Goal: Task Accomplishment & Management: Manage account settings

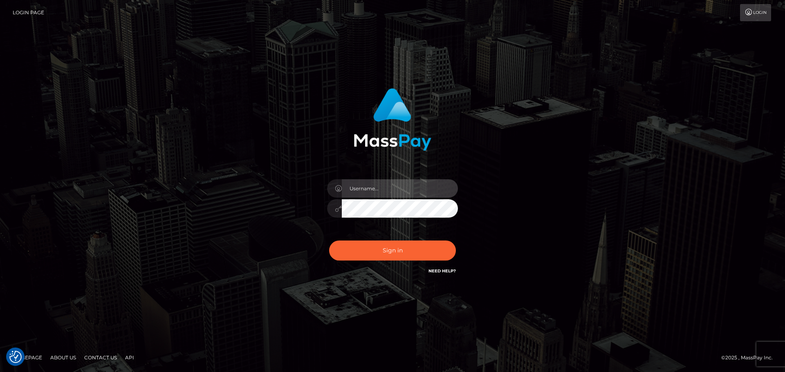
click at [383, 190] on input "text" at bounding box center [400, 188] width 116 height 18
click at [445, 175] on div at bounding box center [392, 204] width 143 height 63
click at [427, 187] on input "text" at bounding box center [400, 188] width 116 height 18
click at [438, 189] on body "We value your privacy We use cookies to enhance your browsing experience, serve…" at bounding box center [392, 186] width 785 height 372
click at [0, 372] on com-1password-button at bounding box center [0, 372] width 0 height 0
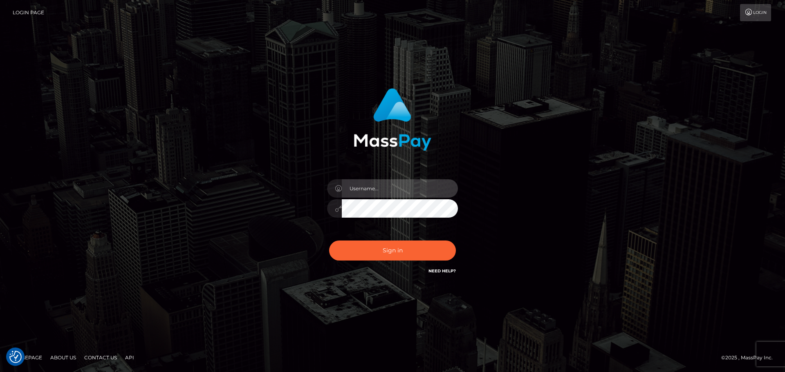
type input "dawson.throne"
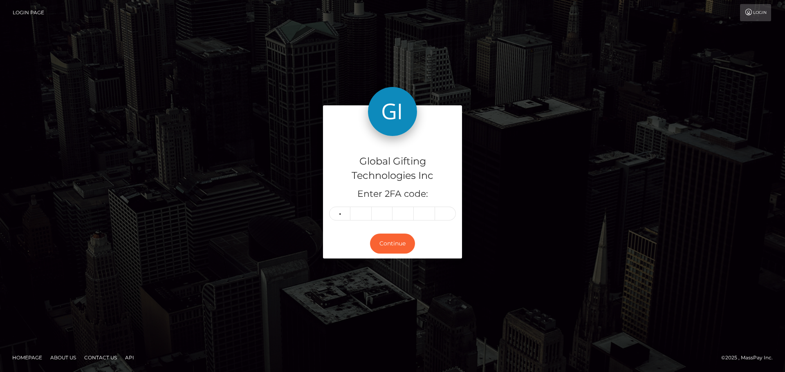
type input "4"
type input "1"
type input "3"
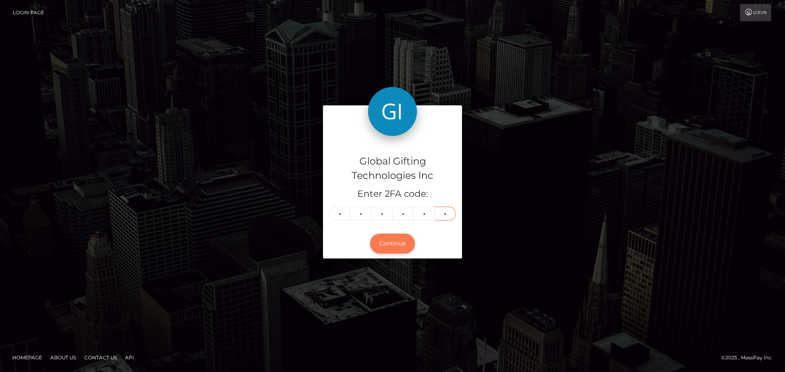
type input "5"
click at [400, 245] on button "Continue" at bounding box center [392, 244] width 45 height 20
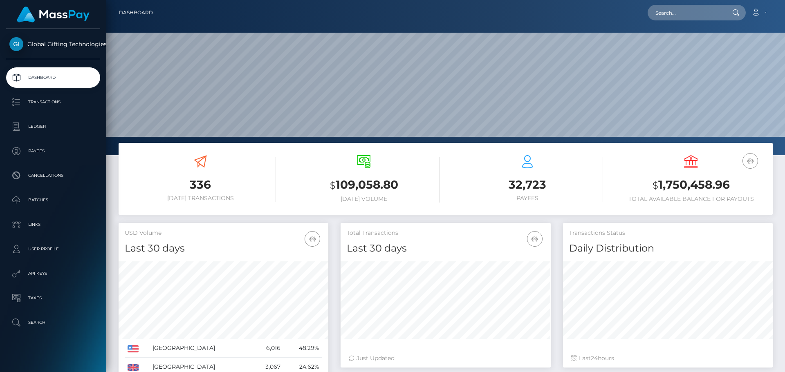
scroll to position [145, 210]
